Goal: Transaction & Acquisition: Download file/media

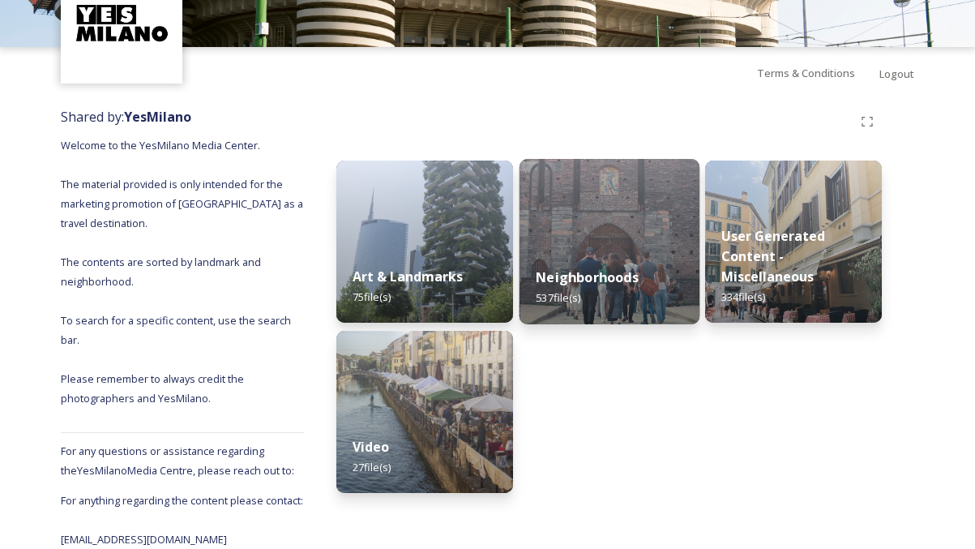
scroll to position [118, 0]
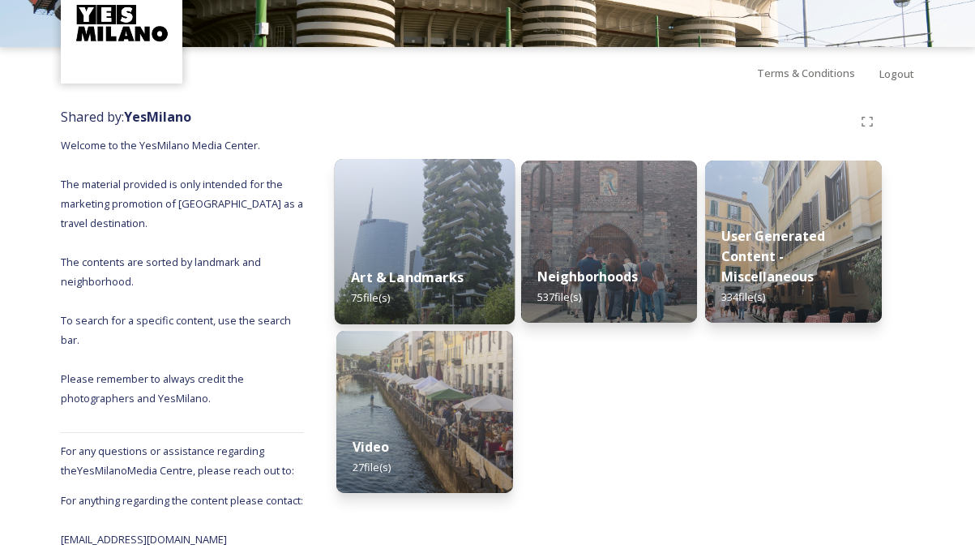
click at [422, 191] on img at bounding box center [425, 241] width 180 height 165
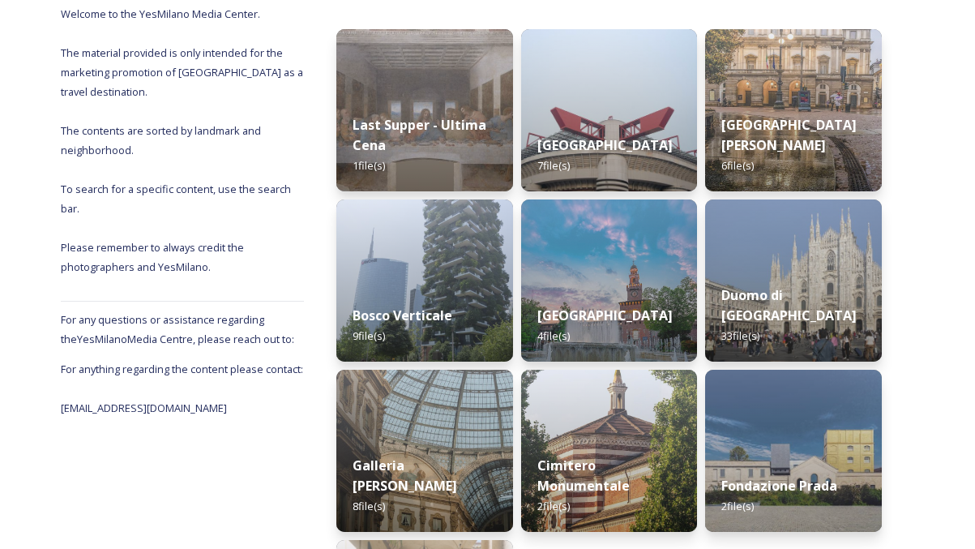
scroll to position [171, 0]
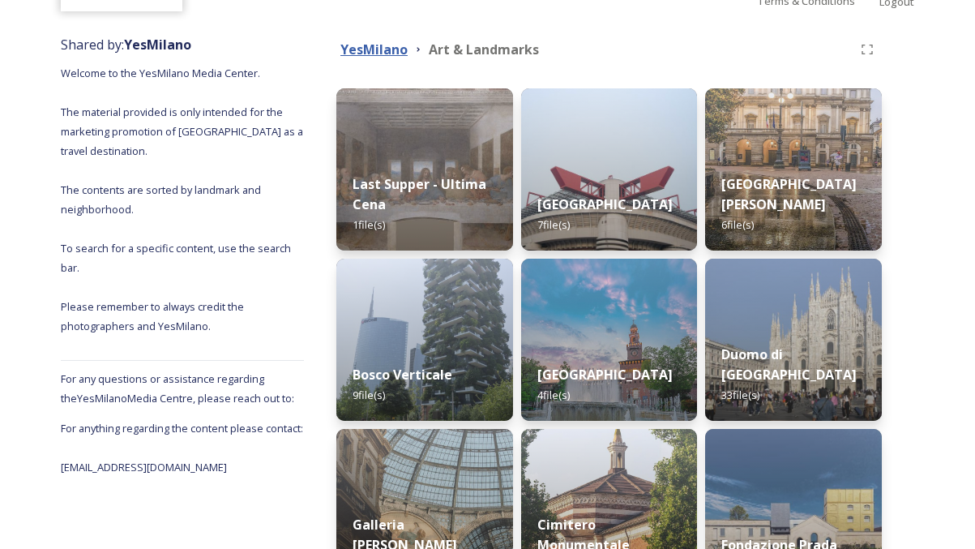
click at [394, 50] on strong "YesMilano" at bounding box center [374, 50] width 67 height 18
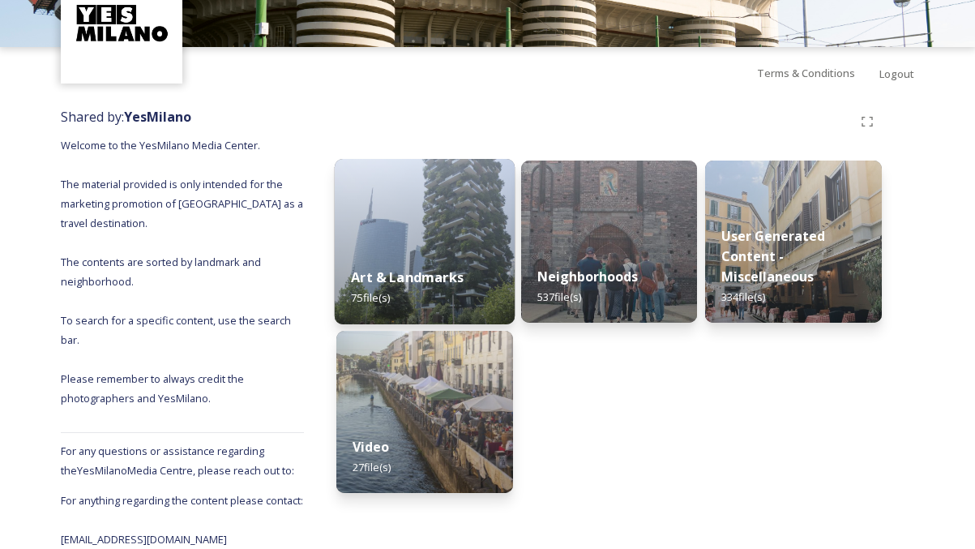
scroll to position [118, 0]
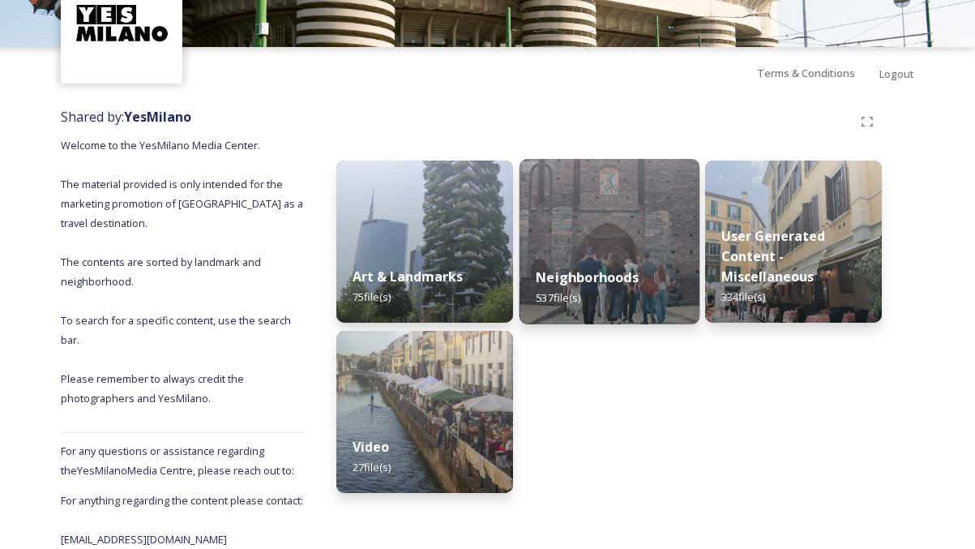
click at [599, 251] on div "Neighborhoods 537 file(s)" at bounding box center [609, 288] width 180 height 74
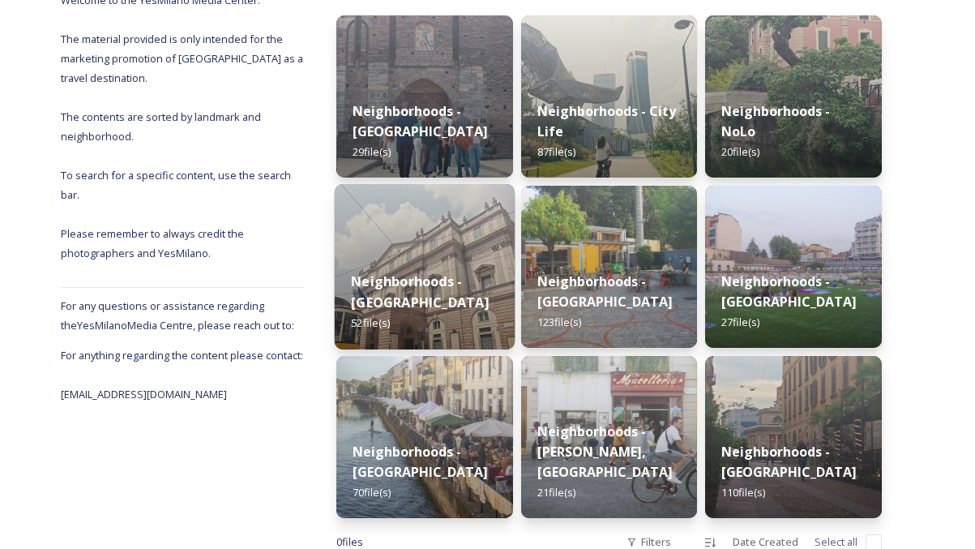
scroll to position [244, 0]
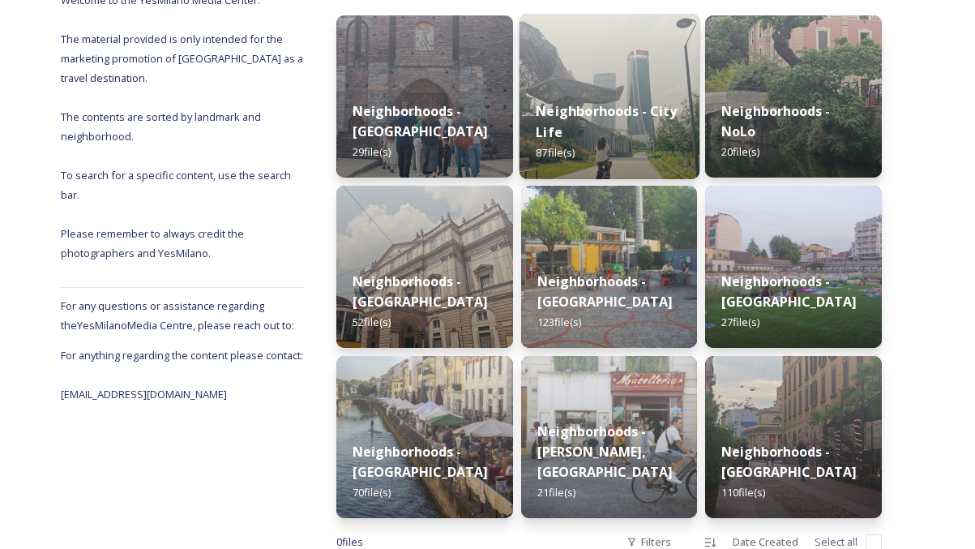
click at [592, 83] on img at bounding box center [609, 96] width 180 height 165
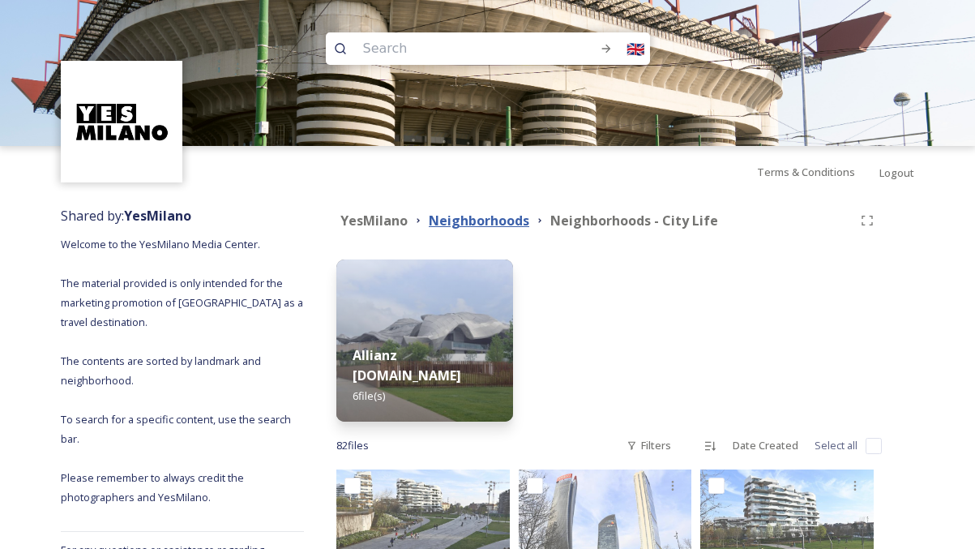
click at [497, 221] on strong "Neighborhoods" at bounding box center [479, 221] width 101 height 18
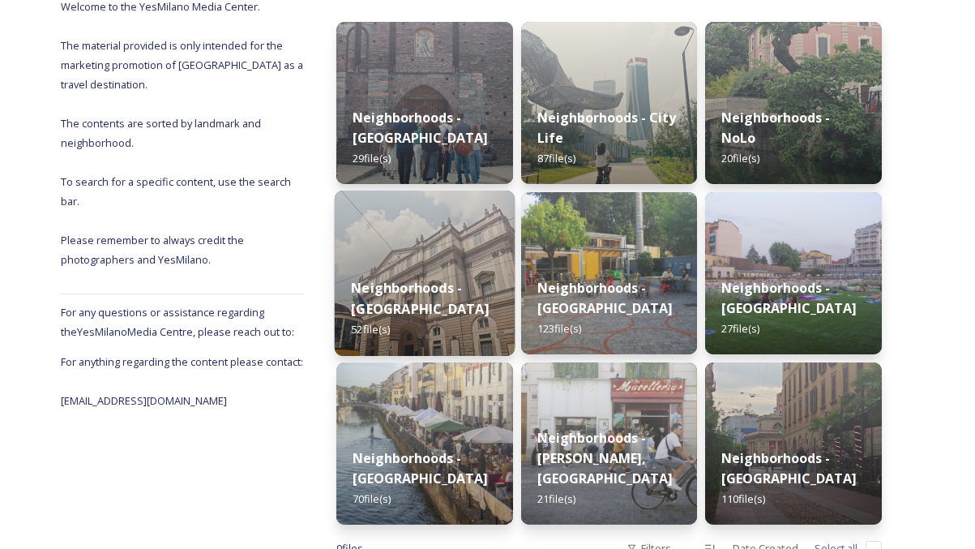
scroll to position [237, 0]
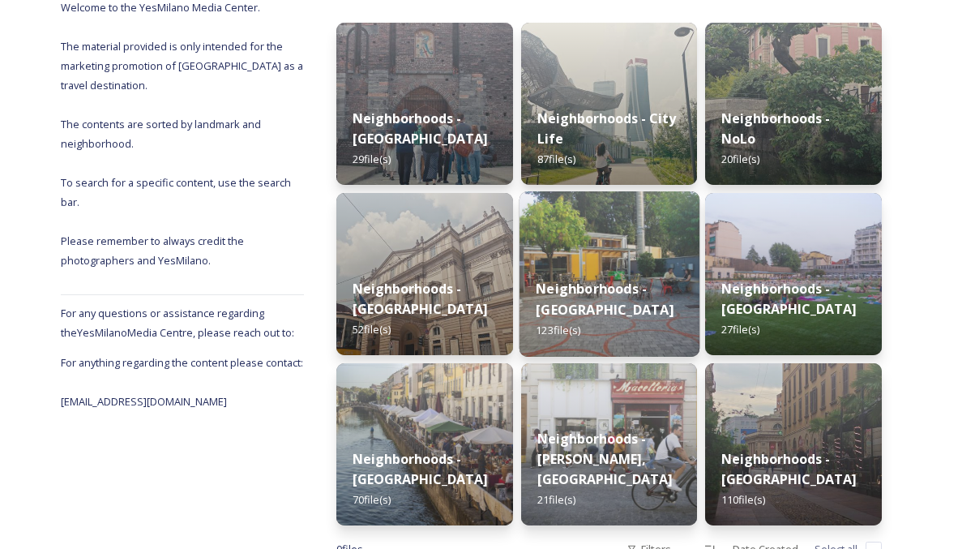
click at [611, 285] on div "Neighborhoods - Isola 123 file(s)" at bounding box center [609, 310] width 180 height 94
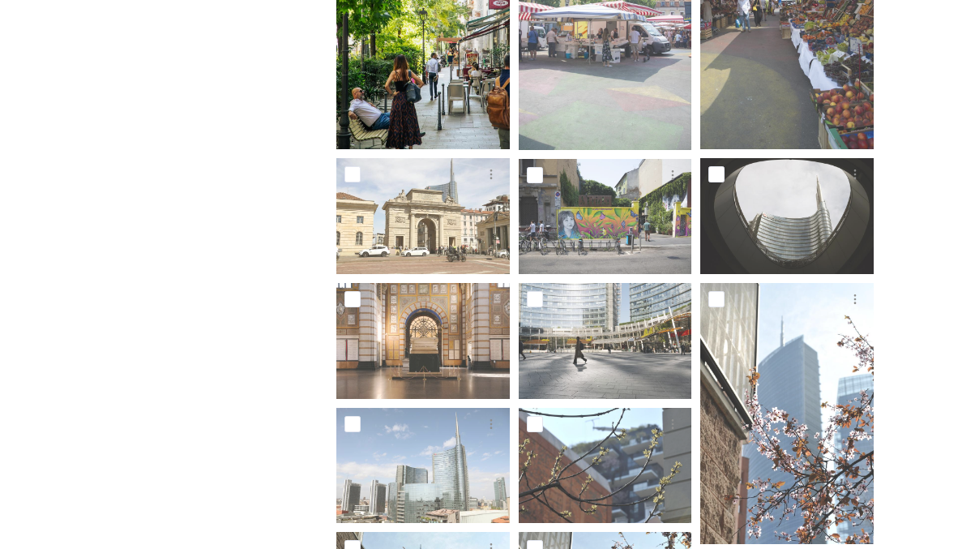
click at [456, 111] on img at bounding box center [423, 19] width 174 height 260
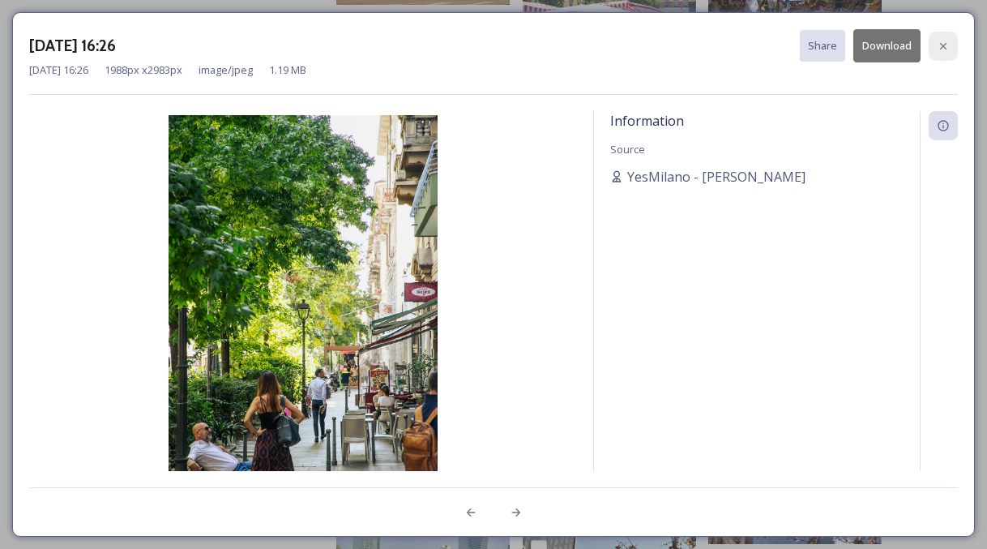
click at [949, 44] on icon at bounding box center [943, 46] width 13 height 13
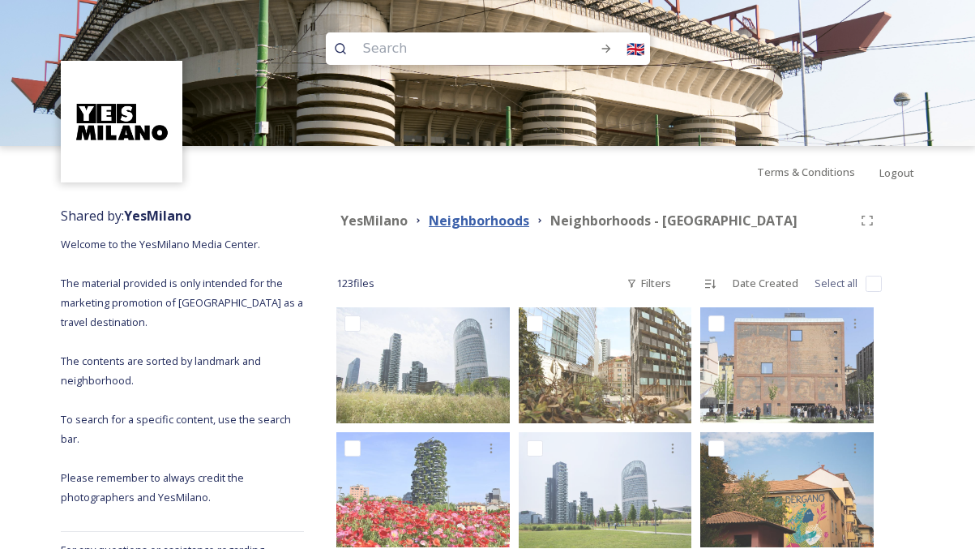
click at [488, 225] on strong "Neighborhoods" at bounding box center [479, 221] width 101 height 18
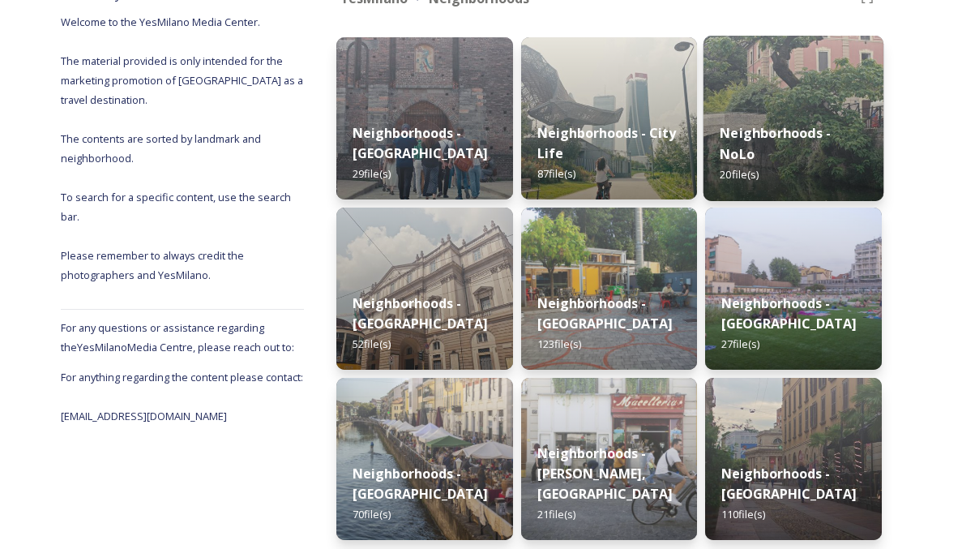
click at [775, 104] on img at bounding box center [794, 118] width 180 height 165
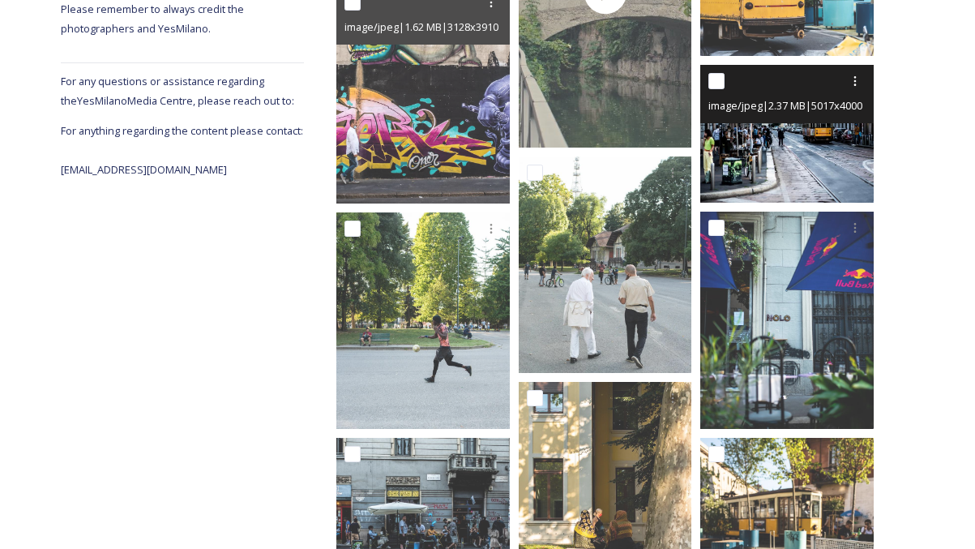
click at [751, 174] on img at bounding box center [787, 134] width 174 height 139
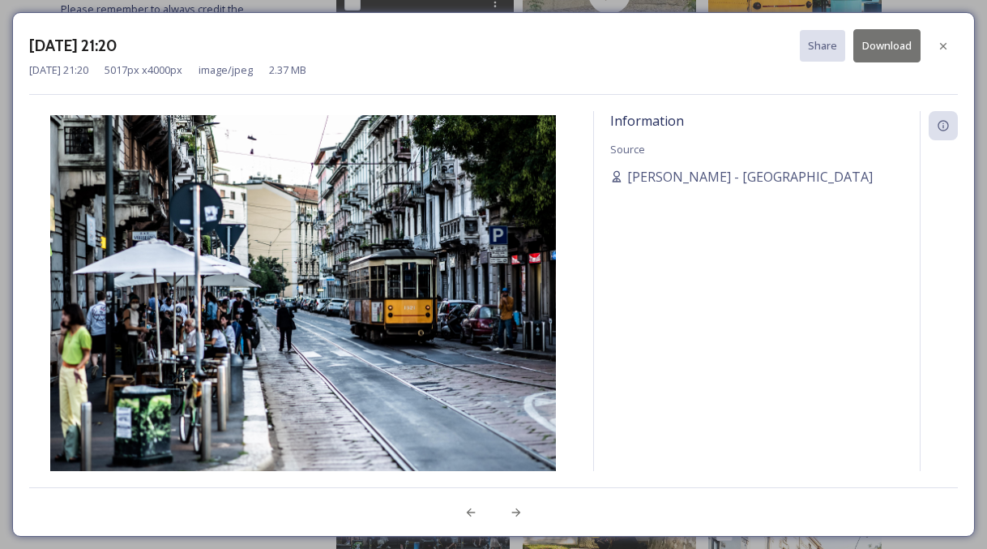
click at [856, 51] on button "Download" at bounding box center [887, 45] width 67 height 33
click at [943, 40] on icon at bounding box center [943, 46] width 13 height 13
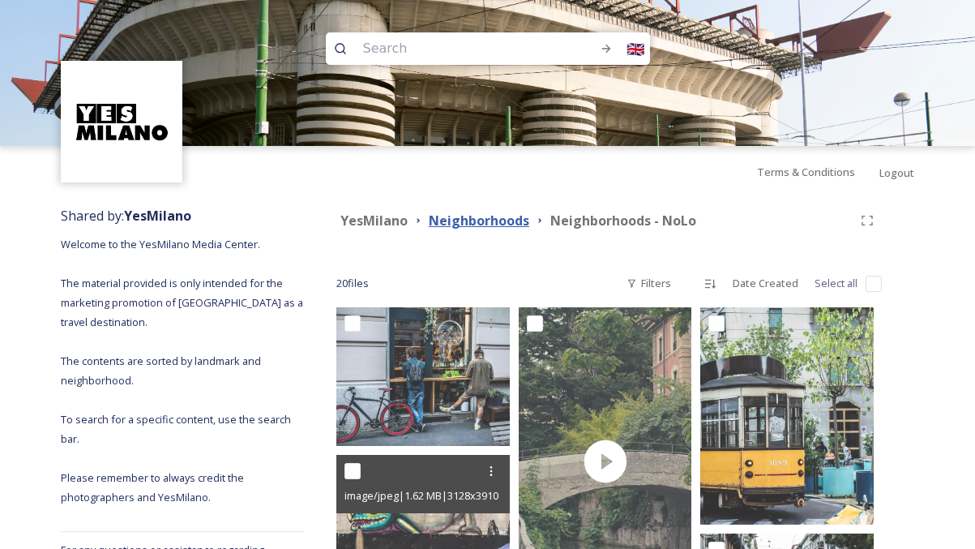
click at [503, 214] on strong "Neighborhoods" at bounding box center [479, 221] width 101 height 18
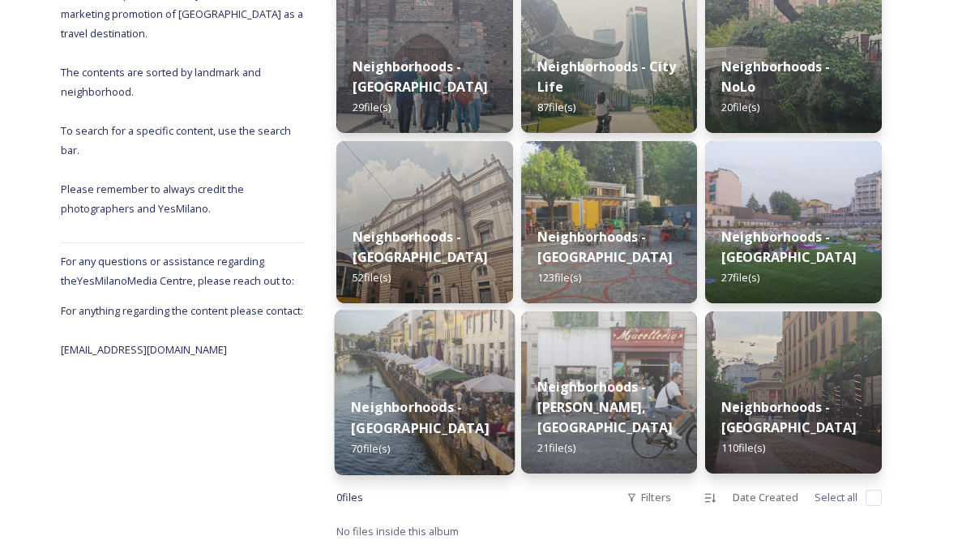
scroll to position [289, 0]
click at [431, 386] on div "Neighborhoods - Navigli 70 file(s)" at bounding box center [425, 428] width 180 height 94
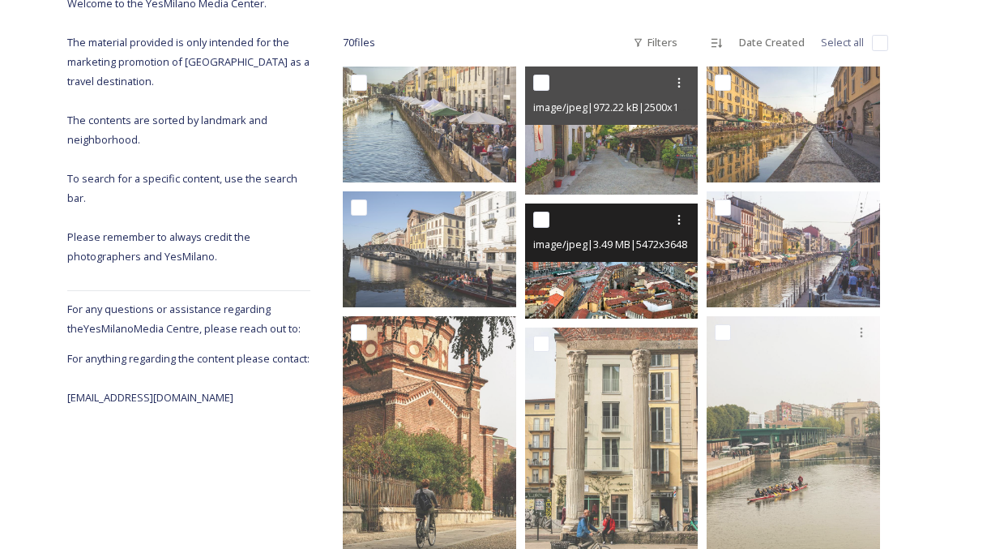
scroll to position [240, 0]
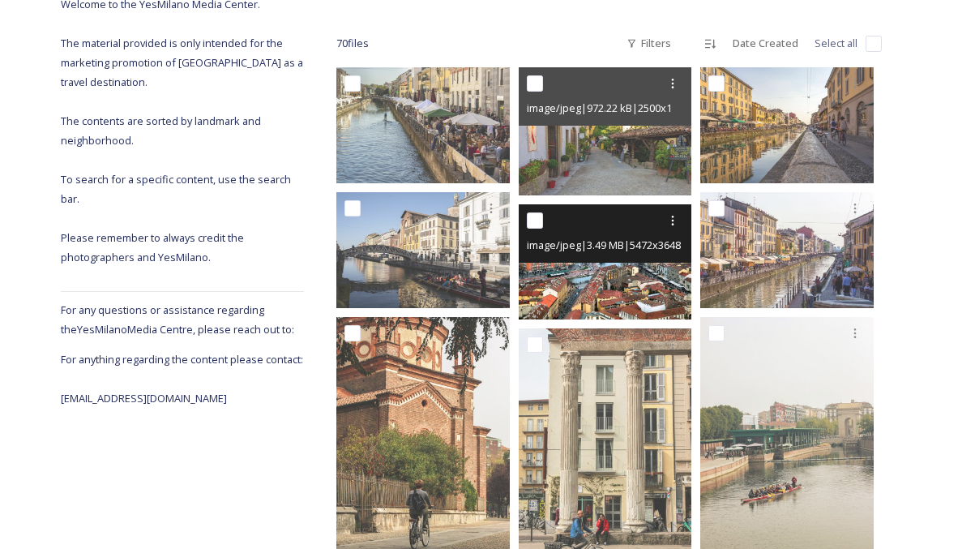
click at [640, 282] on img at bounding box center [606, 262] width 174 height 116
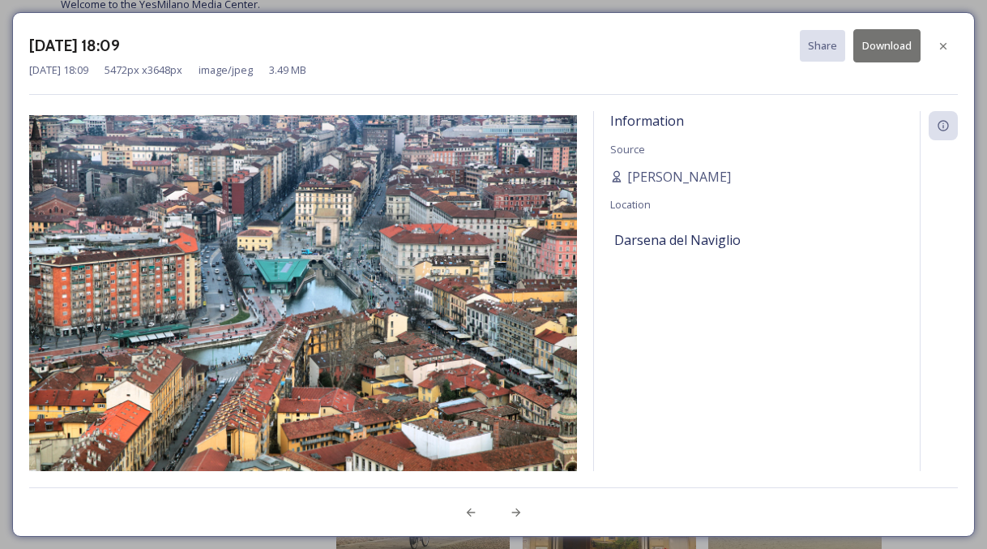
click at [872, 48] on button "Download" at bounding box center [887, 45] width 67 height 33
